Goal: Transaction & Acquisition: Purchase product/service

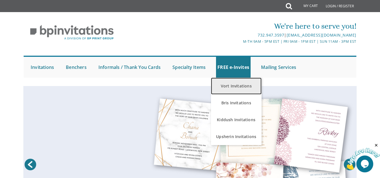
click at [238, 87] on link "Vort Invitations" at bounding box center [236, 86] width 51 height 17
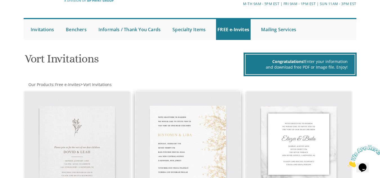
scroll to position [28, 0]
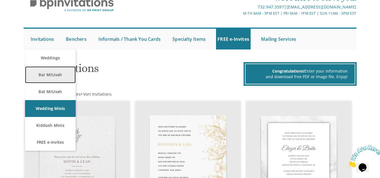
click at [52, 77] on link "Bar Mitzvah" at bounding box center [50, 74] width 51 height 17
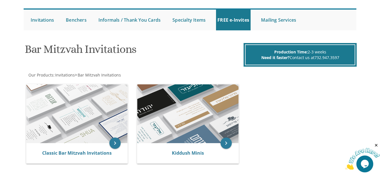
scroll to position [56, 0]
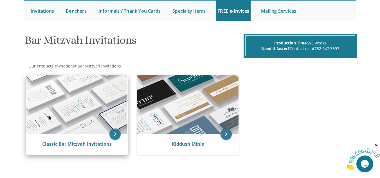
click at [76, 108] on img at bounding box center [76, 104] width 101 height 59
click at [114, 133] on icon "keyboard_arrow_right" at bounding box center [114, 133] width 11 height 11
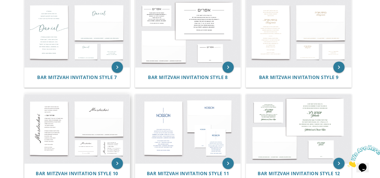
scroll to position [422, 0]
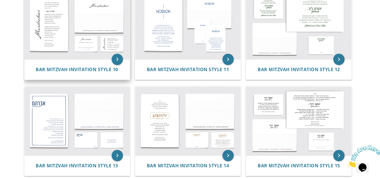
click at [48, 27] on img at bounding box center [76, 24] width 105 height 69
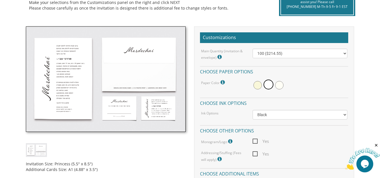
scroll to position [141, 0]
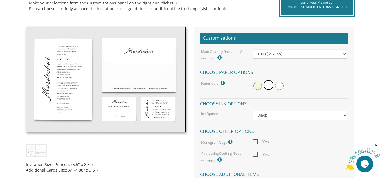
click at [65, 66] on img at bounding box center [106, 79] width 160 height 105
drag, startPoint x: 65, startPoint y: 66, endPoint x: 63, endPoint y: 99, distance: 33.2
click at [63, 99] on img at bounding box center [106, 79] width 160 height 105
click at [255, 142] on span "Yes" at bounding box center [260, 141] width 16 height 7
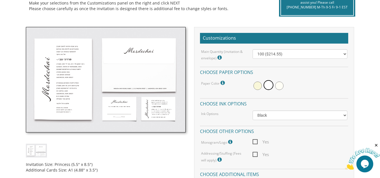
click at [255, 142] on input "Yes" at bounding box center [254, 141] width 4 height 4
checkbox input "true"
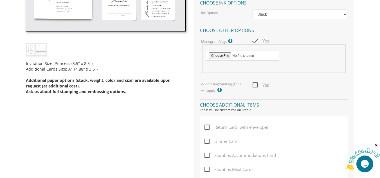
scroll to position [253, 0]
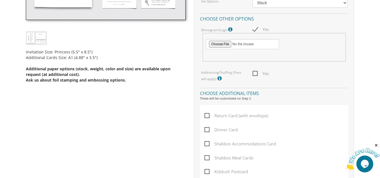
click at [205, 130] on span "Dinner Card" at bounding box center [220, 129] width 33 height 7
click at [205, 130] on input "Dinner Card" at bounding box center [206, 129] width 4 height 4
checkbox input "true"
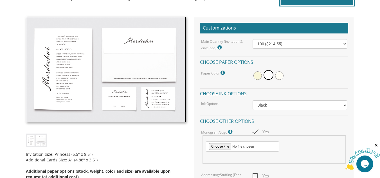
scroll to position [149, 0]
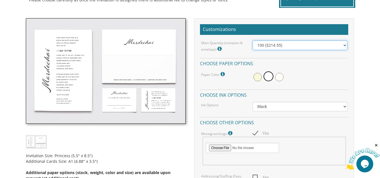
click at [343, 47] on select "100 ($214.55) 200 ($254.60) 300 ($294.25) 400 ($333.55) 500 ($373.90) 600 ($413…" at bounding box center [299, 45] width 94 height 10
select select "200"
click at [252, 40] on select "100 ($214.55) 200 ($254.60) 300 ($294.25) 400 ($333.55) 500 ($373.90) 600 ($413…" at bounding box center [299, 45] width 94 height 10
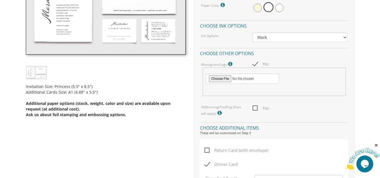
scroll to position [205, 0]
